Goal: Check status: Check status

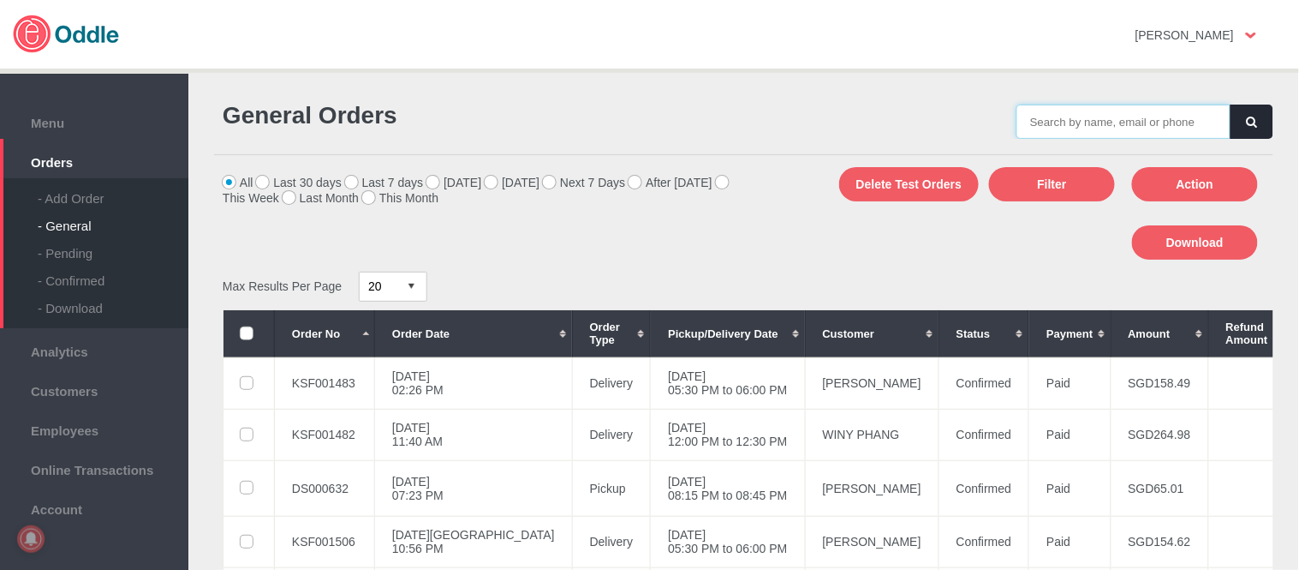
drag, startPoint x: 0, startPoint y: 0, endPoint x: 1162, endPoint y: 118, distance: 1168.2
click at [1162, 118] on input "text" at bounding box center [1124, 121] width 214 height 34
paste input "DS000632"
type input "DS000632"
click at [1252, 134] on button "button" at bounding box center [1252, 121] width 43 height 34
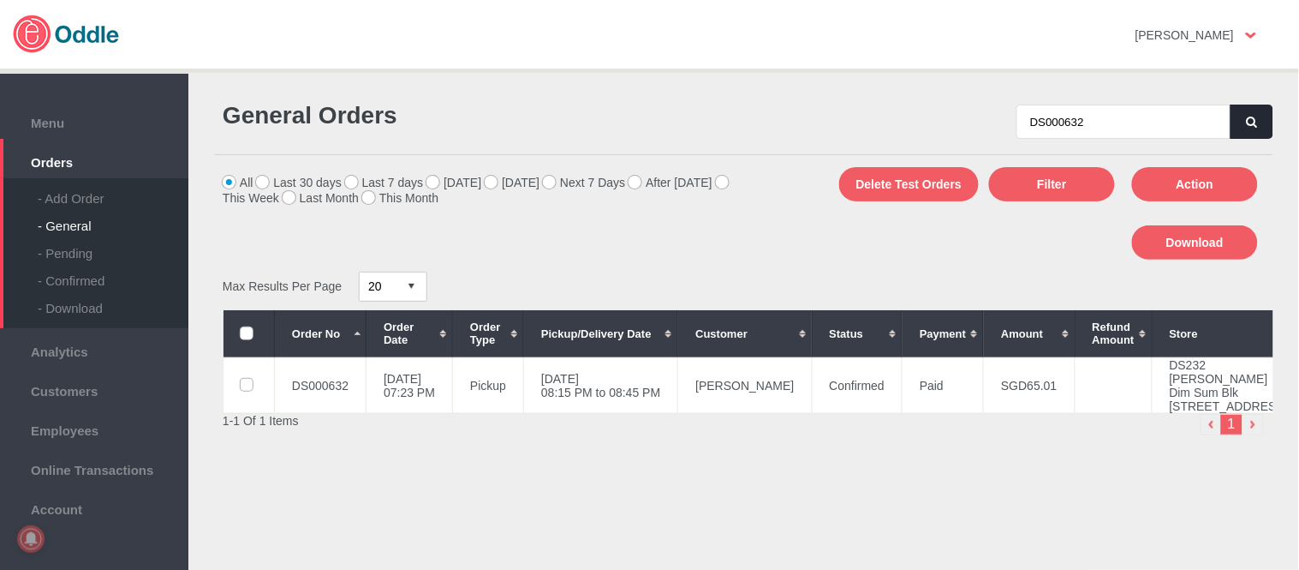
click at [1249, 113] on button "button" at bounding box center [1252, 121] width 43 height 34
